Goal: Transaction & Acquisition: Purchase product/service

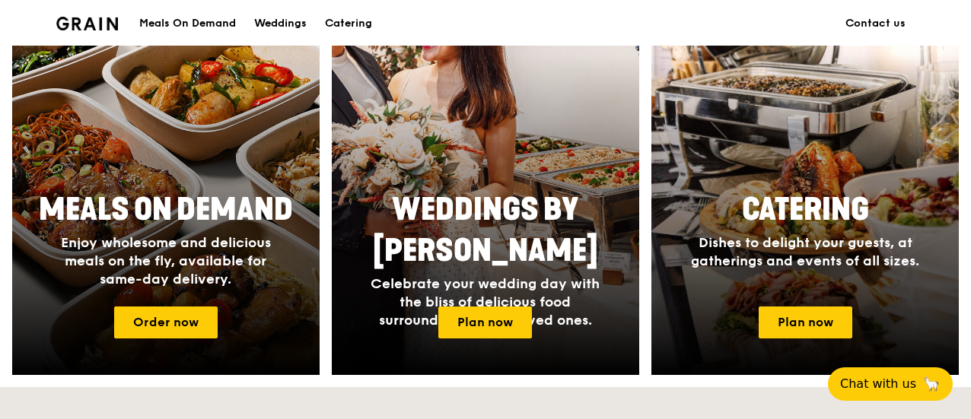
scroll to position [654, 0]
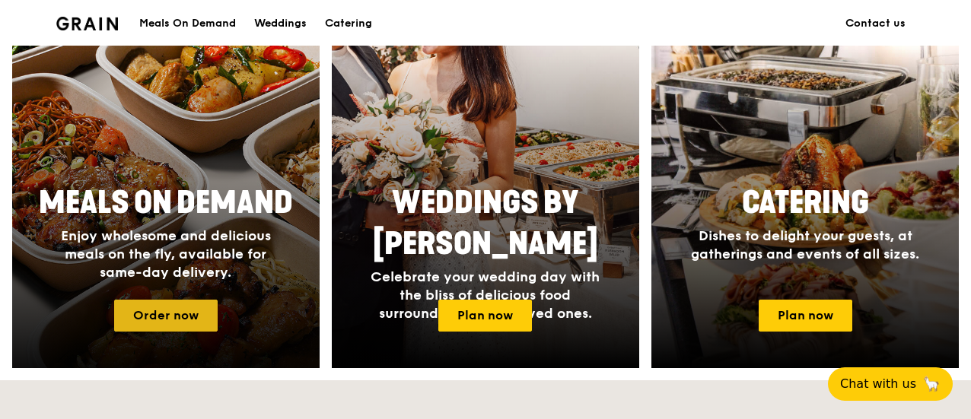
click at [163, 304] on link "Order now" at bounding box center [165, 316] width 103 height 32
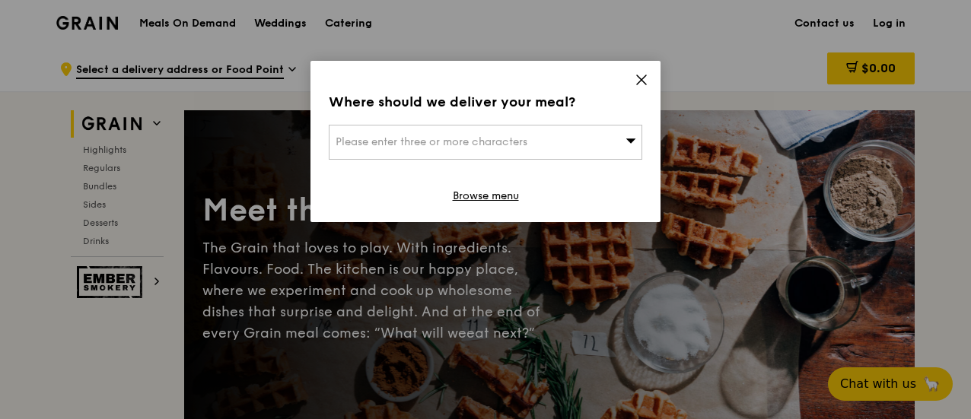
click at [606, 130] on div "Please enter three or more characters" at bounding box center [485, 142] width 313 height 35
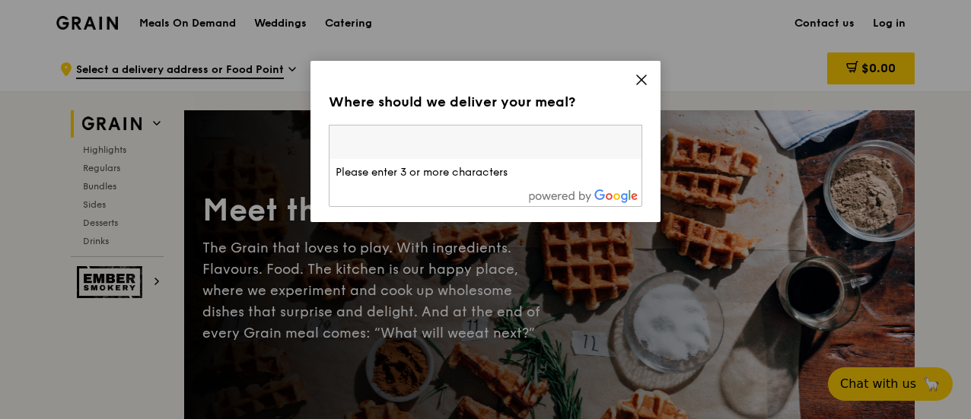
click at [644, 75] on icon at bounding box center [641, 79] width 9 height 9
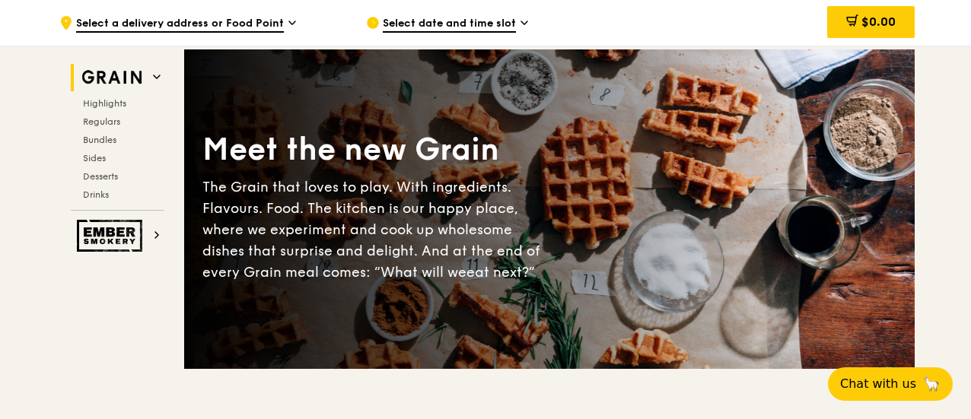
click at [583, 156] on div "Meet the new Grain The Grain that loves to play. With ingredients. Flavours. Fo…" at bounding box center [549, 209] width 730 height 196
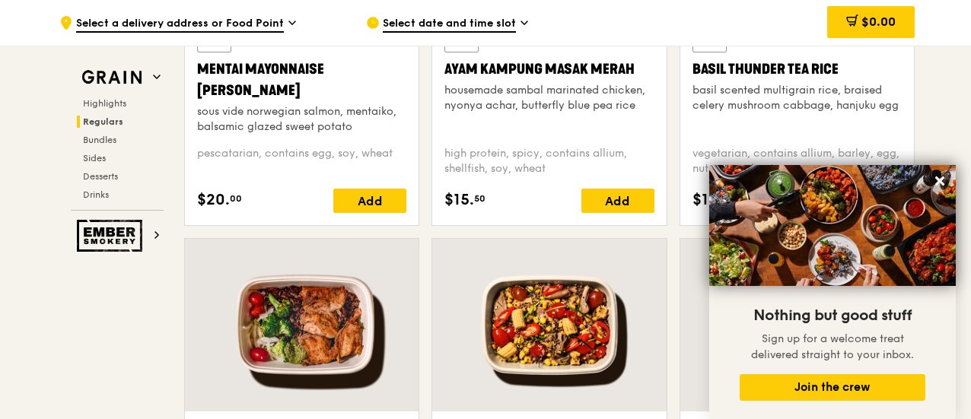
scroll to position [1545, 0]
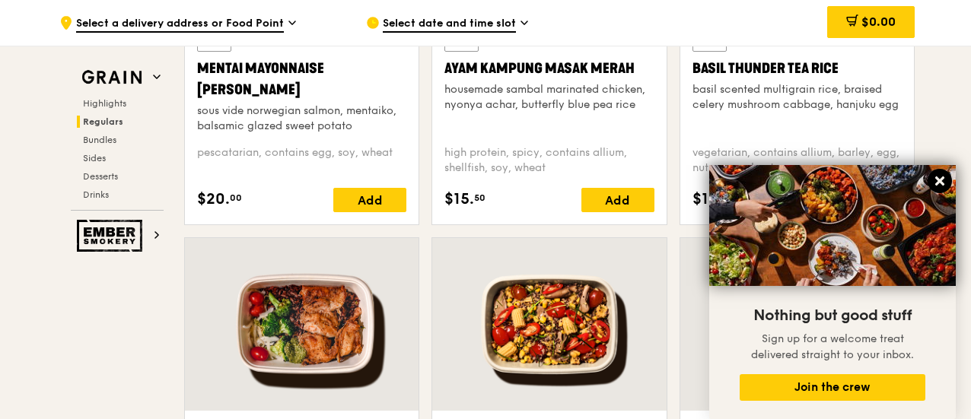
click at [936, 182] on icon at bounding box center [940, 181] width 14 height 14
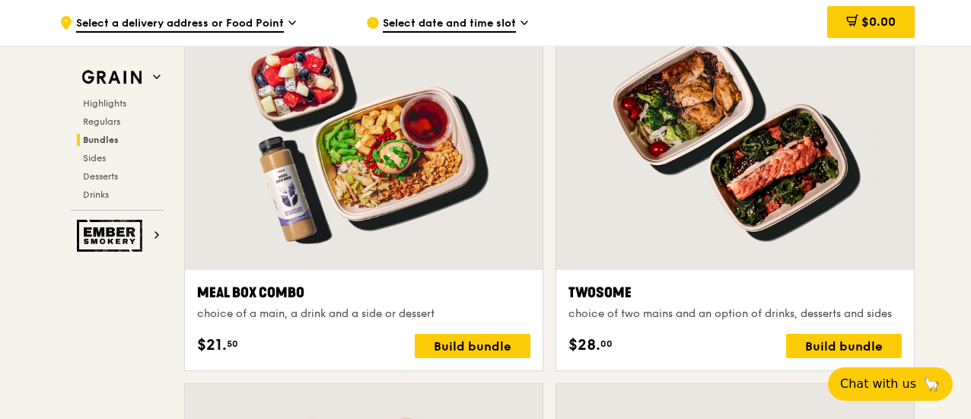
scroll to position [2294, 0]
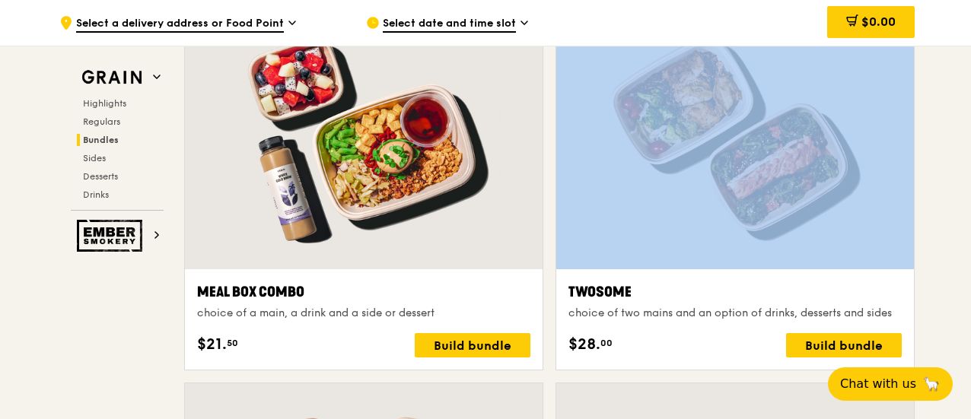
drag, startPoint x: 936, startPoint y: 182, endPoint x: 832, endPoint y: 186, distance: 103.6
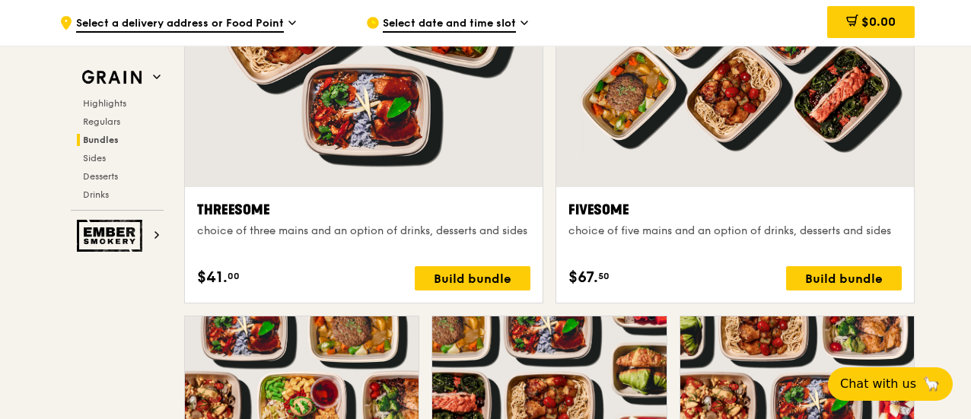
scroll to position [2755, 0]
